Goal: Task Accomplishment & Management: Use online tool/utility

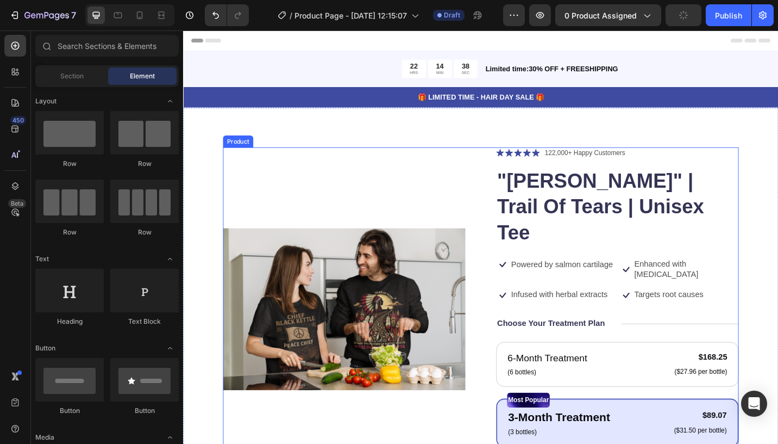
scroll to position [91, 0]
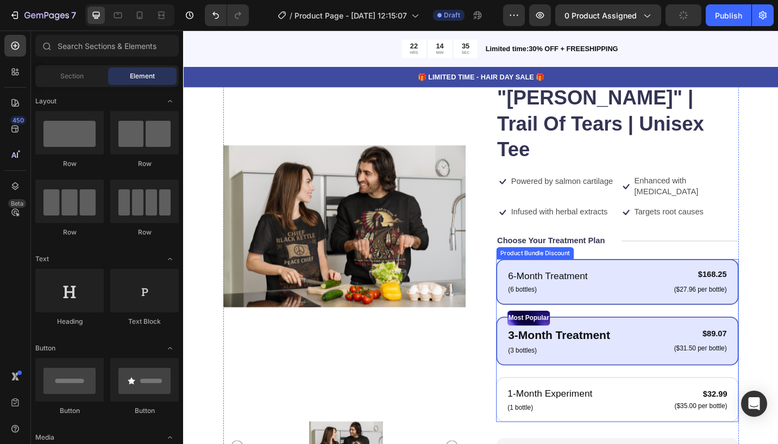
click at [675, 280] on div "6-Month Treatment Text Block (6 bottles) Text Block $168.25 Product Price Produ…" at bounding box center [659, 305] width 266 height 50
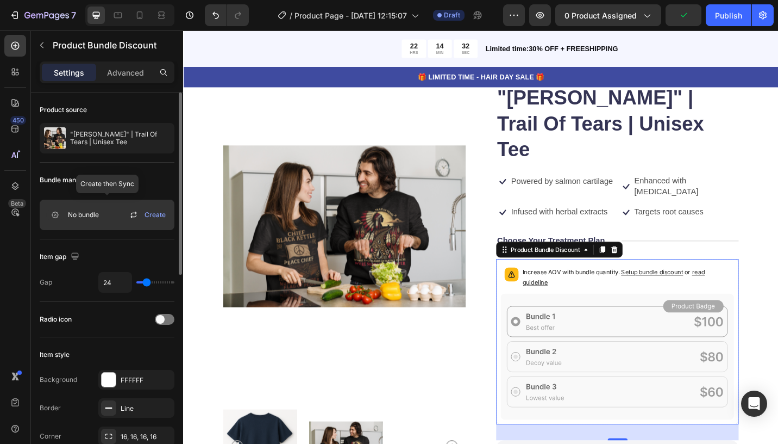
click at [156, 216] on span "Create" at bounding box center [155, 215] width 21 height 10
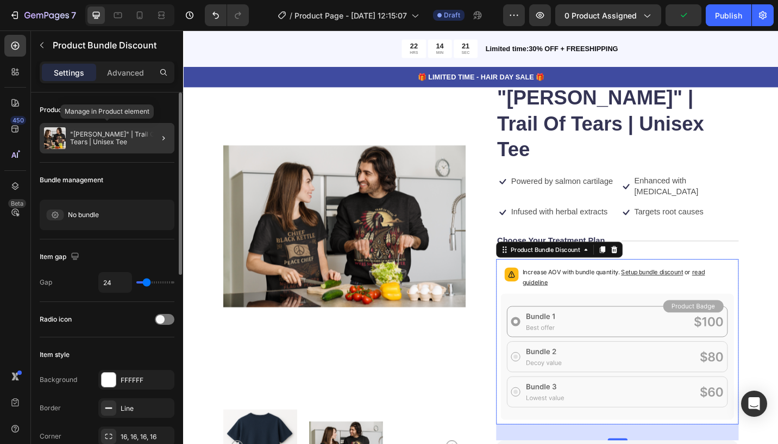
scroll to position [3, 0]
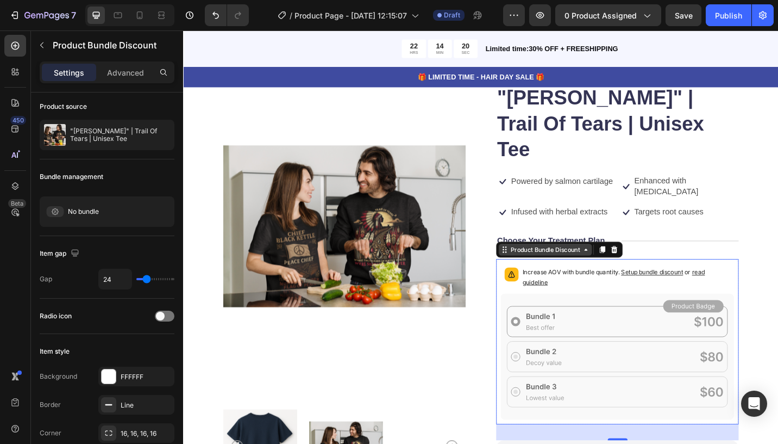
click at [582, 265] on div "Product Bundle Discount" at bounding box center [580, 270] width 80 height 10
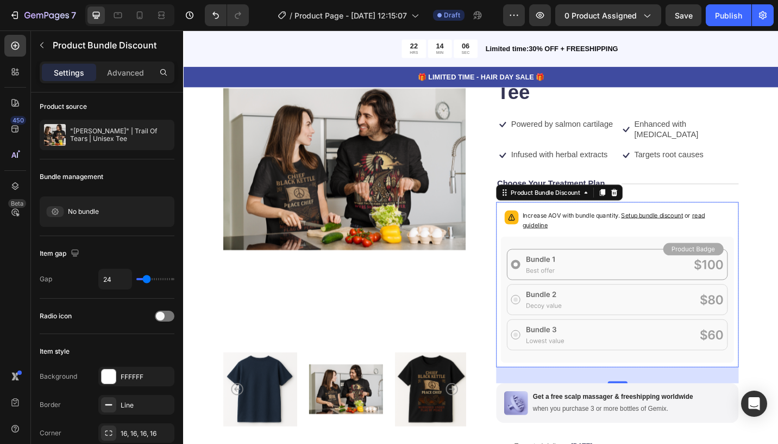
scroll to position [71, 0]
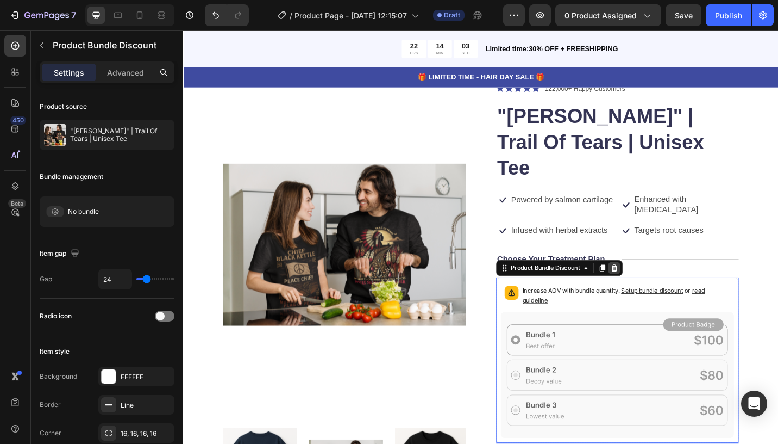
click at [655, 286] on icon at bounding box center [655, 290] width 9 height 9
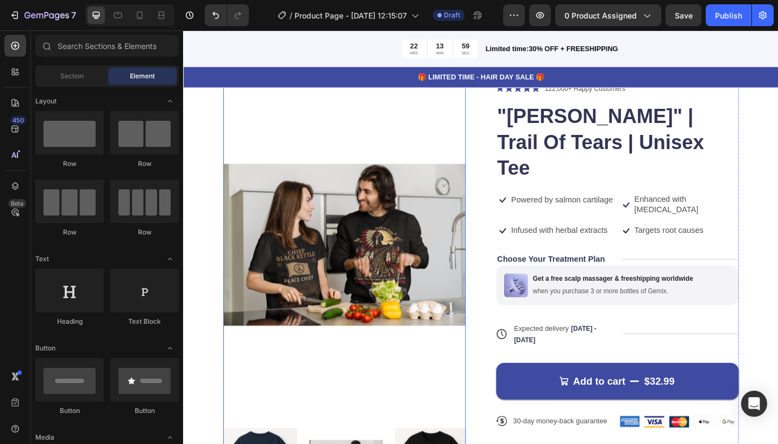
click at [423, 149] on img at bounding box center [360, 265] width 266 height 354
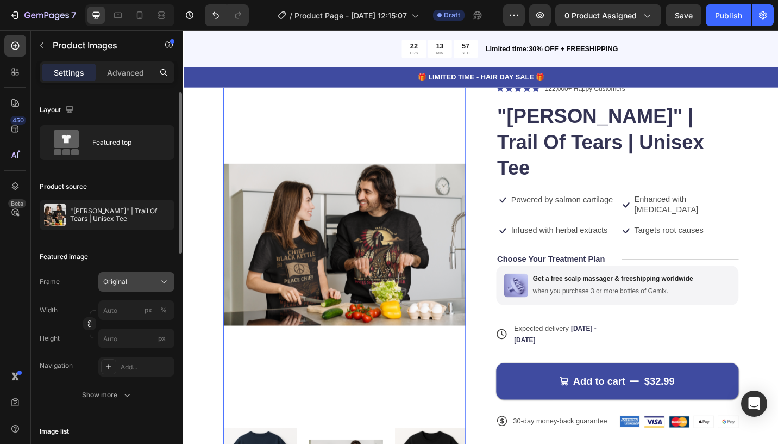
click at [134, 283] on div "Original" at bounding box center [129, 282] width 53 height 10
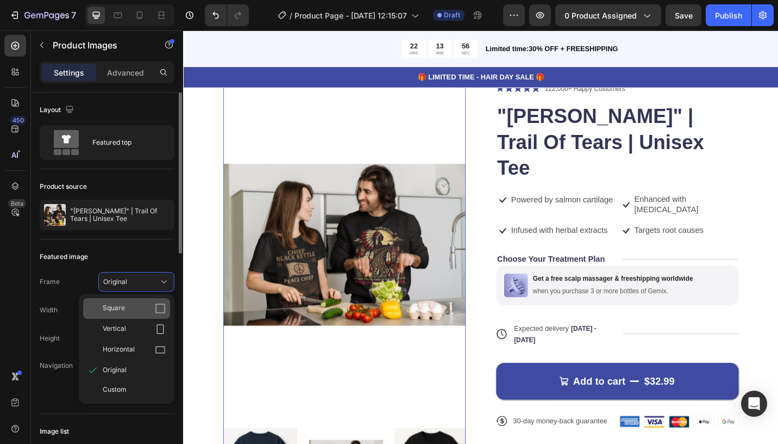
click at [136, 314] on div "Square" at bounding box center [126, 308] width 87 height 21
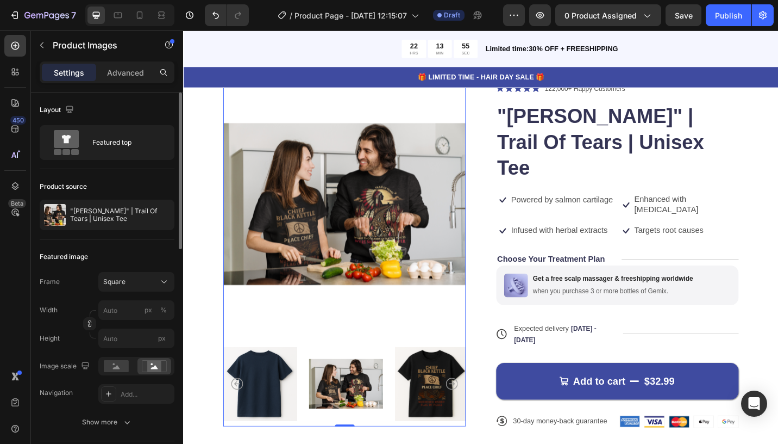
click at [381, 264] on img at bounding box center [360, 221] width 266 height 266
click at [127, 311] on input "px %" at bounding box center [136, 310] width 76 height 20
click at [134, 332] on p "Full 100%" at bounding box center [134, 336] width 63 height 10
type input "100"
click at [136, 337] on input "px" at bounding box center [136, 338] width 76 height 20
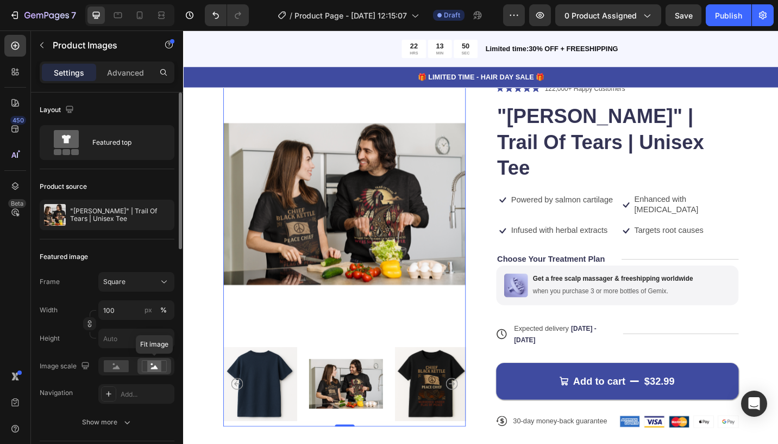
click at [153, 364] on rect at bounding box center [154, 365] width 14 height 11
click at [114, 371] on rect at bounding box center [116, 366] width 25 height 12
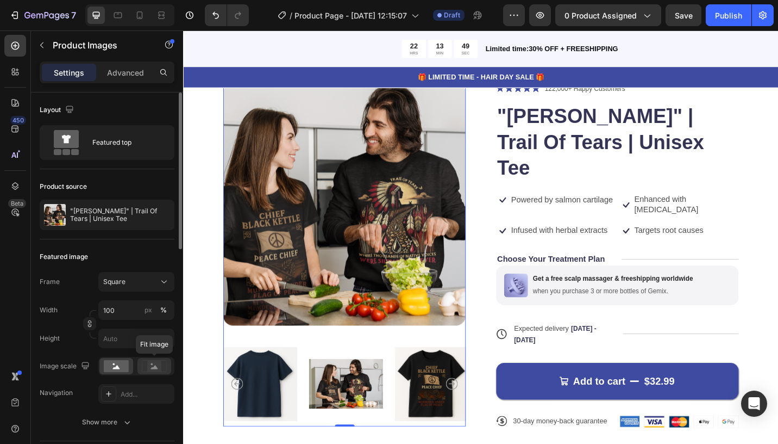
click at [164, 367] on icon at bounding box center [154, 366] width 25 height 12
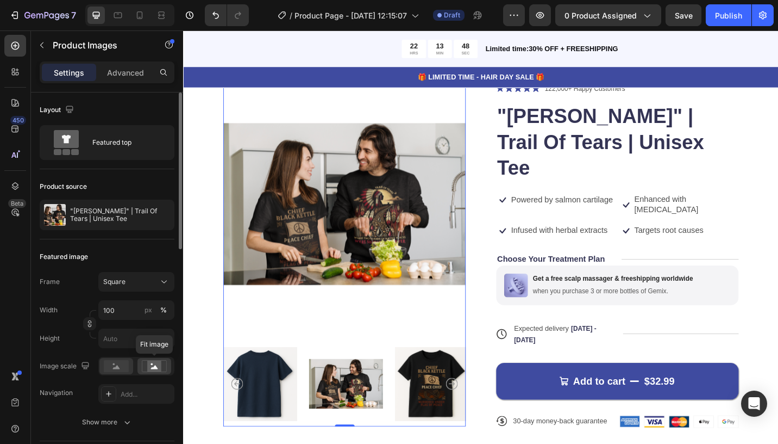
click at [118, 370] on rect at bounding box center [116, 366] width 25 height 12
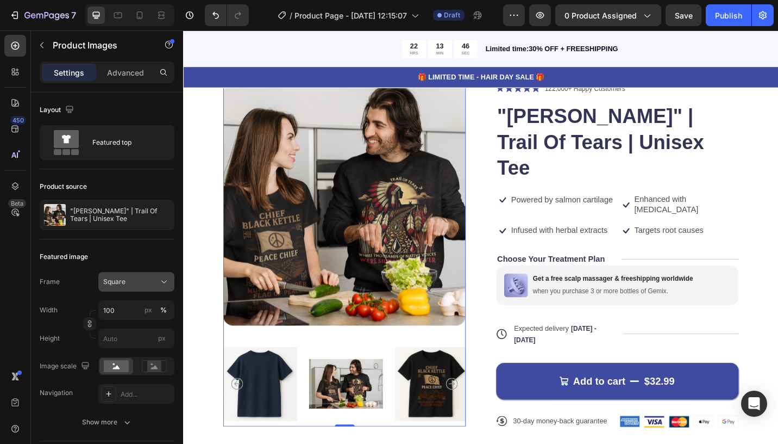
click at [118, 280] on span "Square" at bounding box center [114, 282] width 22 height 10
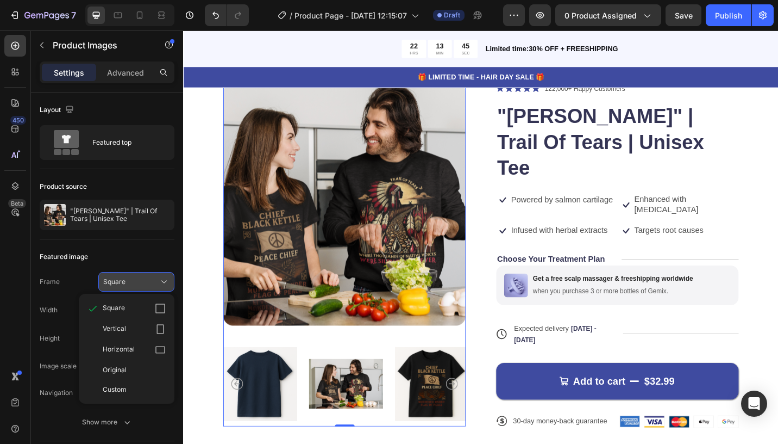
click at [120, 280] on span "Square" at bounding box center [114, 282] width 22 height 10
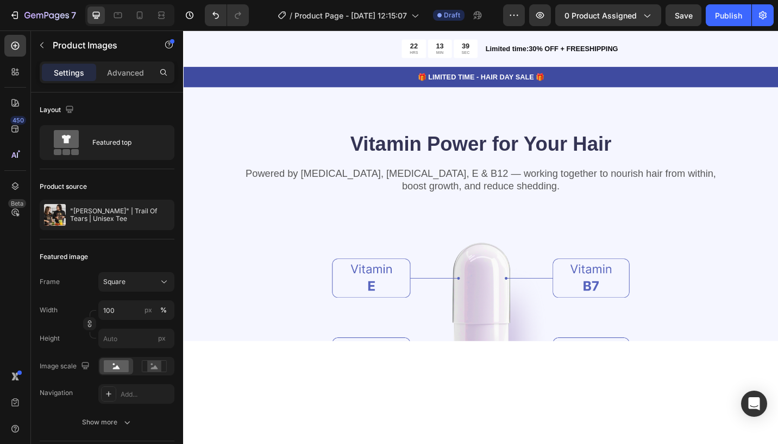
scroll to position [1103, 0]
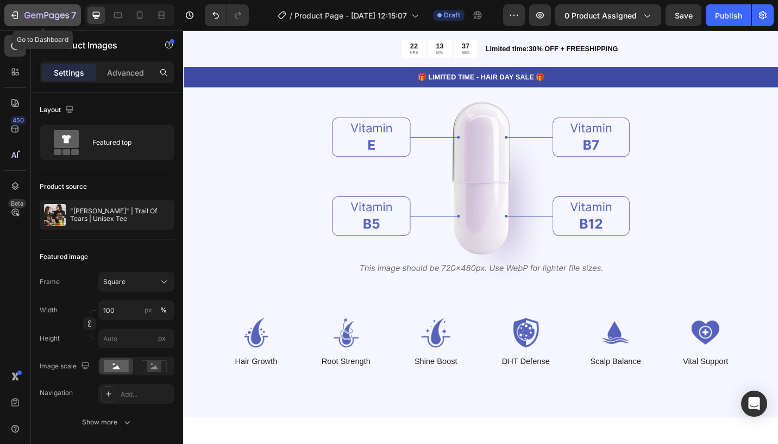
click at [13, 17] on icon "button" at bounding box center [14, 15] width 11 height 11
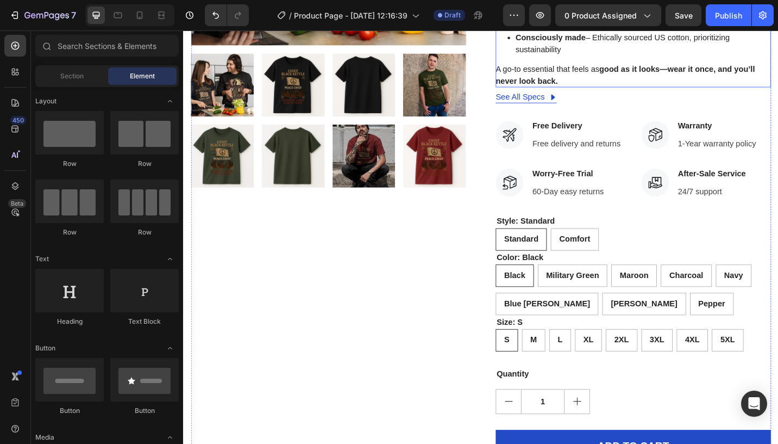
scroll to position [403, 0]
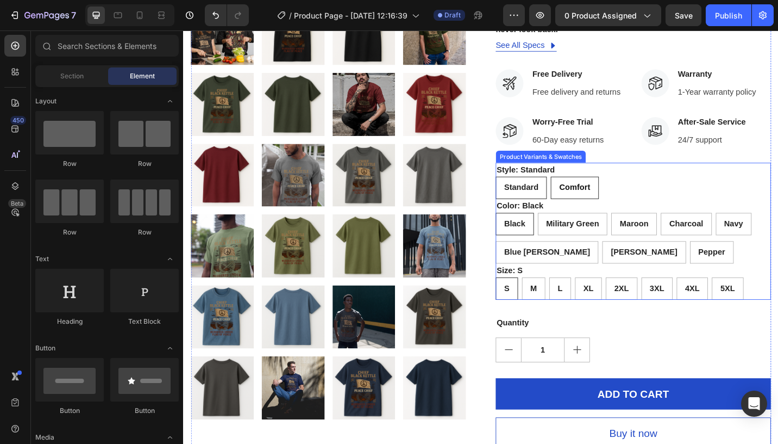
click at [620, 201] on span "Comfort" at bounding box center [612, 201] width 34 height 9
click at [586, 190] on input "Comfort Comfort Comfort" at bounding box center [585, 190] width 1 height 1
radio input "true"
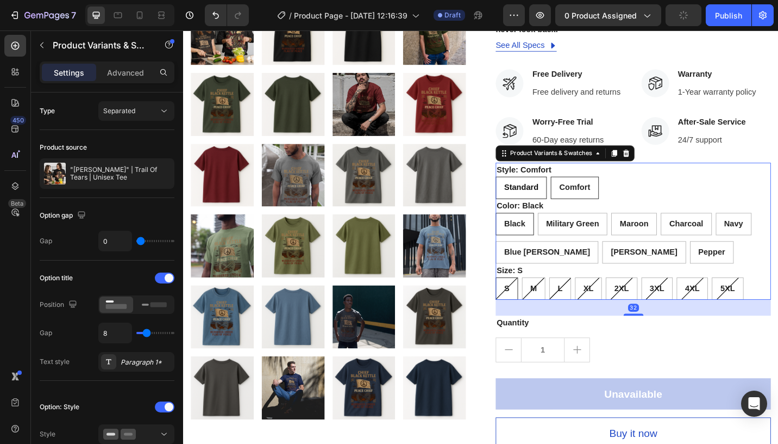
click at [531, 196] on div "Standard" at bounding box center [553, 202] width 55 height 22
click at [526, 190] on input "Standard Standard Standard" at bounding box center [525, 190] width 1 height 1
radio input "true"
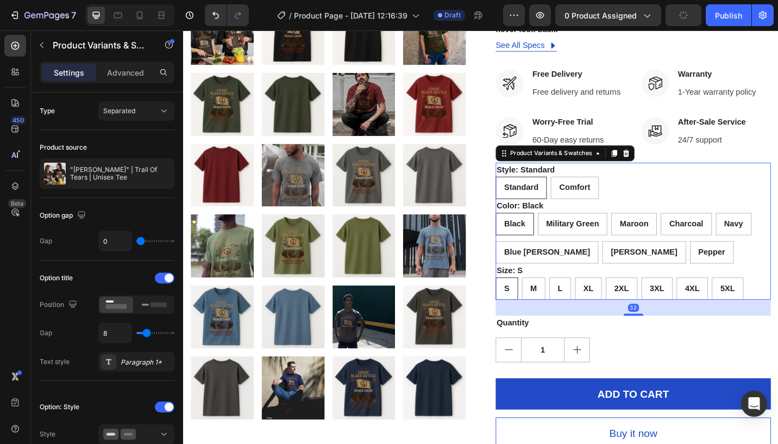
click at [650, 202] on div "Standard Standard Standard Comfort Comfort Comfort" at bounding box center [677, 202] width 302 height 24
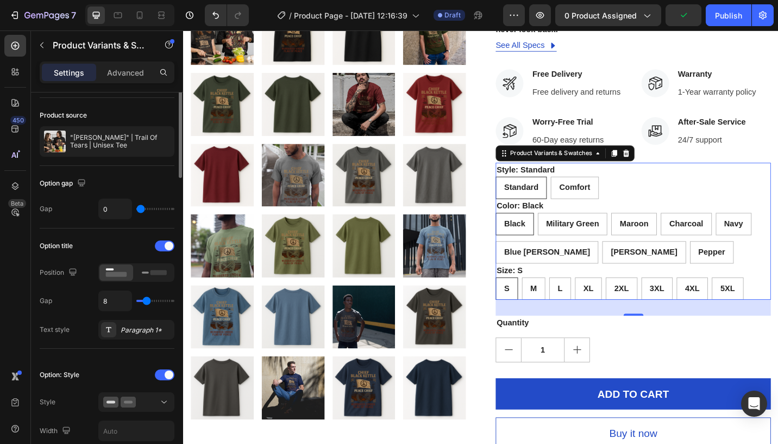
scroll to position [0, 0]
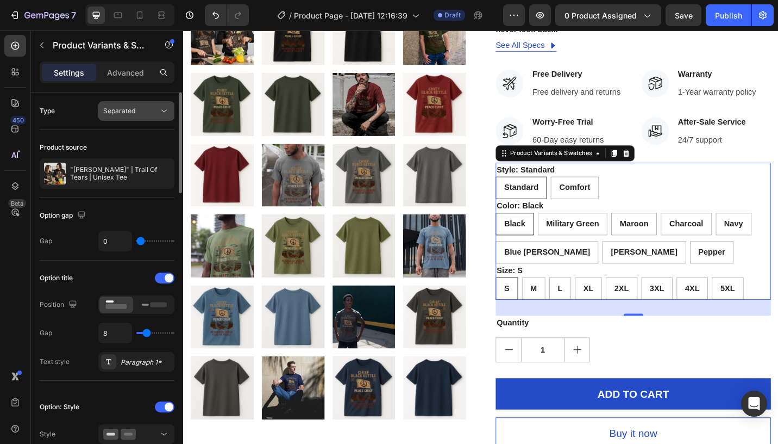
click at [148, 111] on div "Separated" at bounding box center [130, 111] width 55 height 10
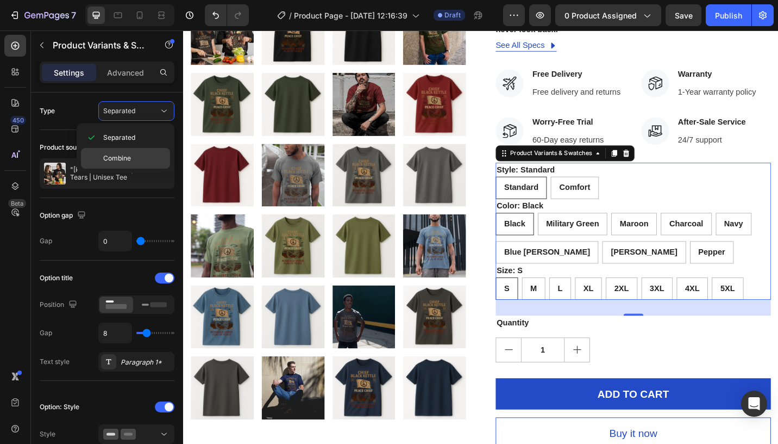
click at [129, 164] on div "Combine" at bounding box center [125, 158] width 89 height 21
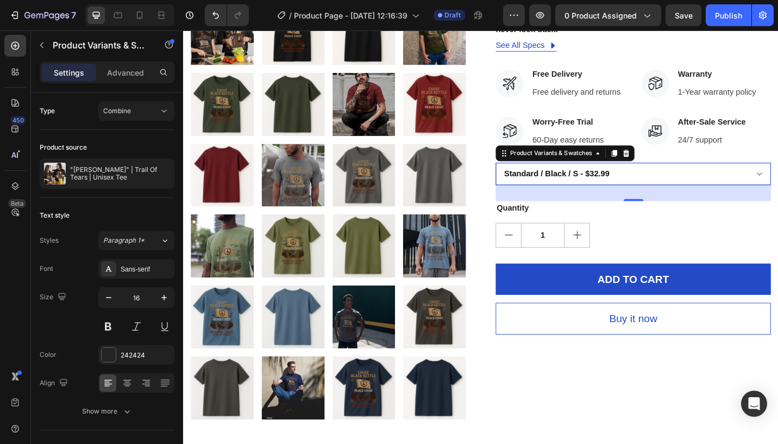
click at [733, 184] on select "Standard / Black / S - $32.99 Standard / Black / M - $32.99 Standard / Black / …" at bounding box center [677, 187] width 302 height 24
click at [141, 117] on button "Combine" at bounding box center [136, 111] width 76 height 20
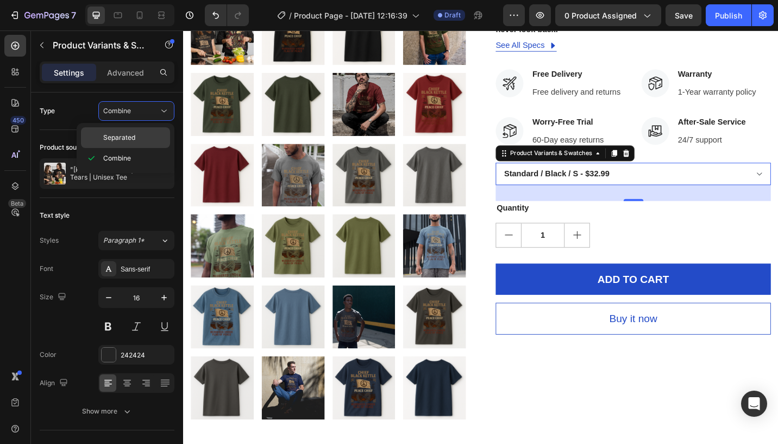
click at [132, 143] on div "Separated" at bounding box center [125, 137] width 89 height 21
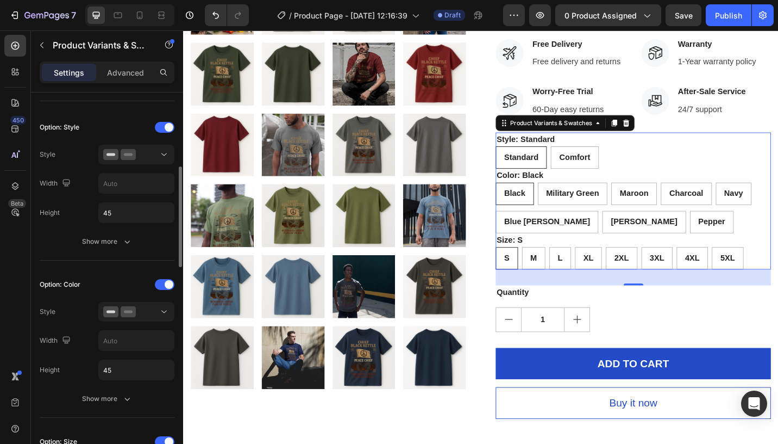
scroll to position [442, 0]
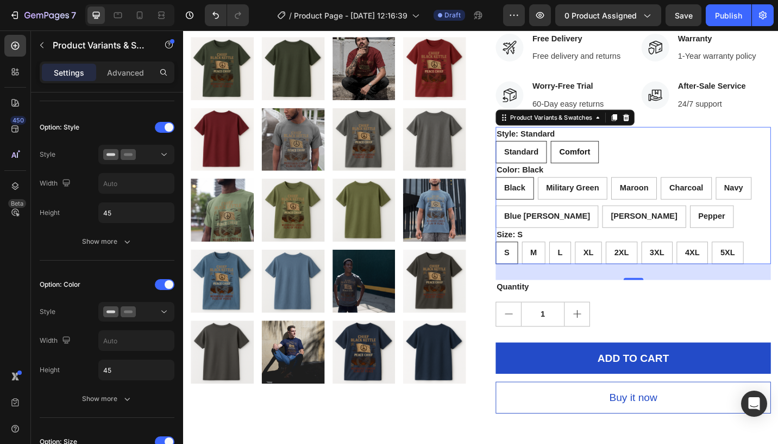
click at [618, 166] on span "Comfort" at bounding box center [612, 162] width 34 height 9
click at [586, 151] on input "Comfort Comfort Comfort" at bounding box center [585, 151] width 1 height 1
radio input "true"
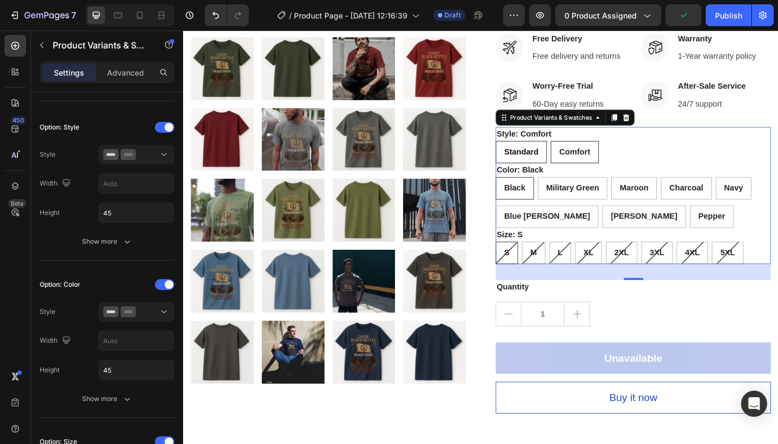
click at [558, 160] on span "Standard" at bounding box center [554, 162] width 38 height 9
click at [526, 151] on input "Standard Standard Standard" at bounding box center [525, 151] width 1 height 1
radio input "true"
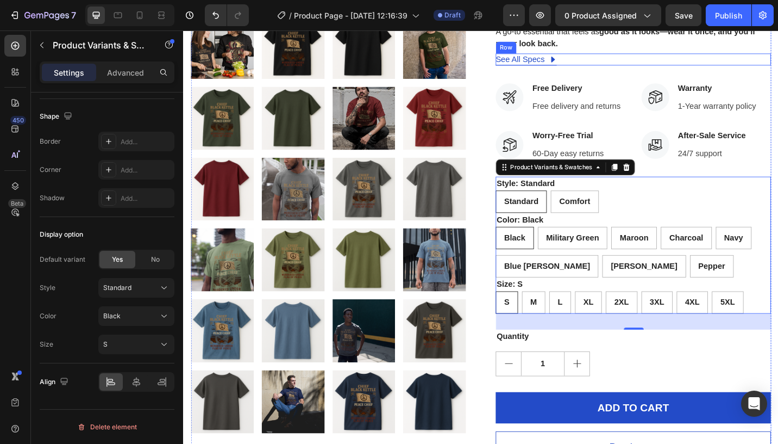
scroll to position [671, 0]
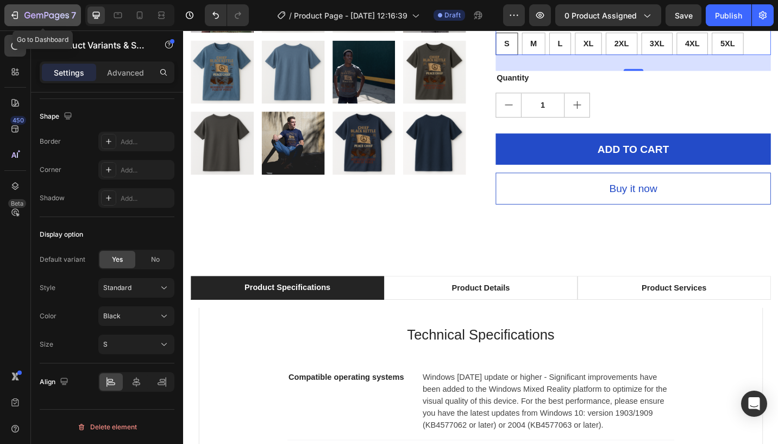
click at [16, 17] on icon "button" at bounding box center [14, 15] width 11 height 11
